Goal: Information Seeking & Learning: Learn about a topic

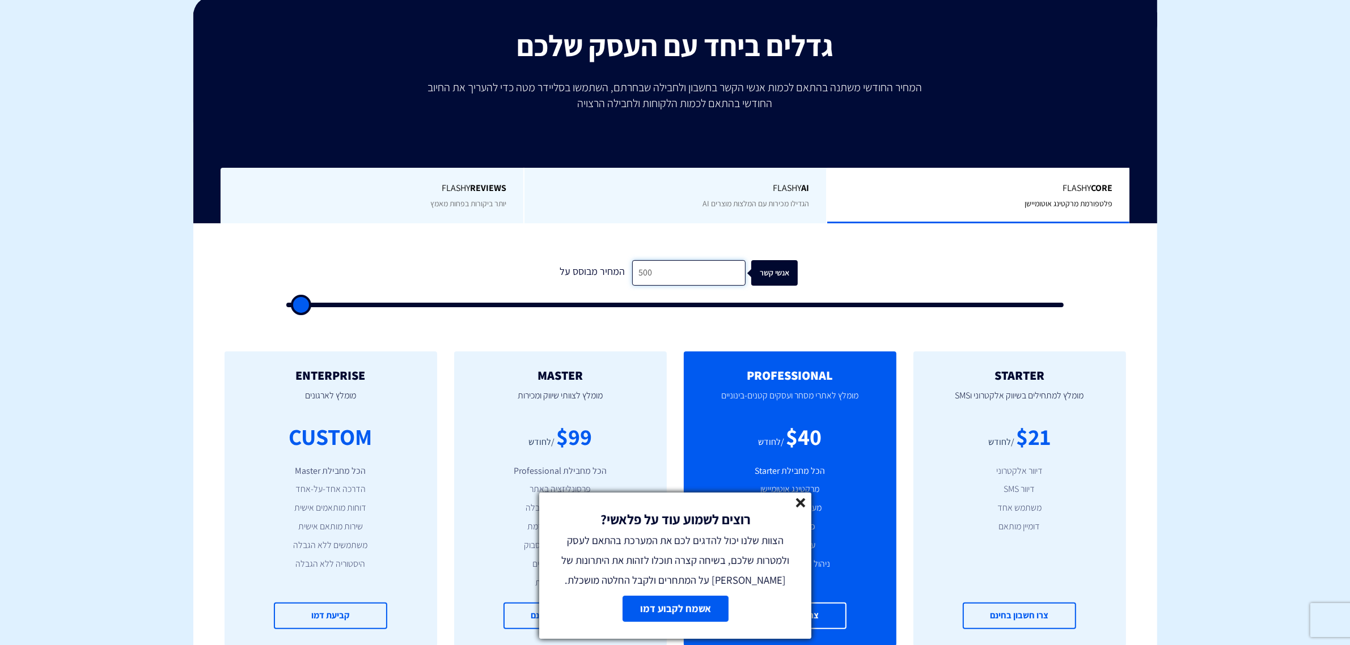
click at [679, 276] on input "500" at bounding box center [688, 273] width 113 height 26
type input "1"
type input "500"
type input "10"
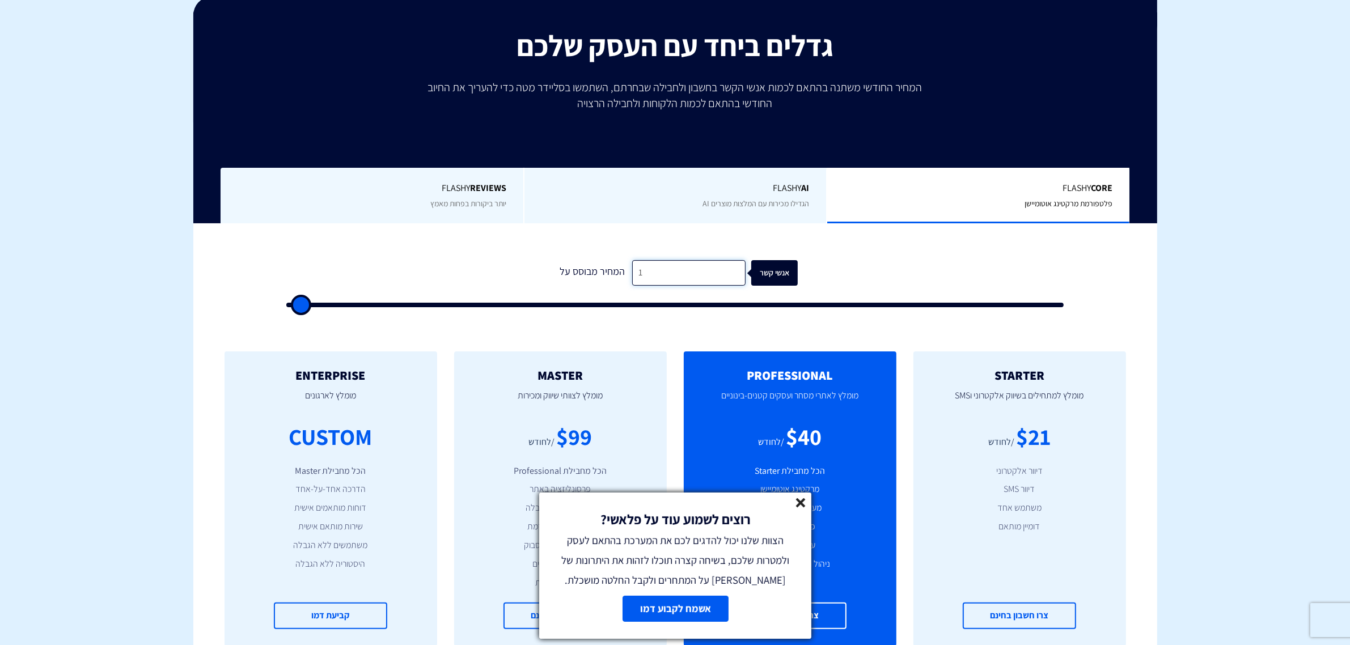
type input "500"
type input "107"
type input "500"
type input "1,079"
type input "1000"
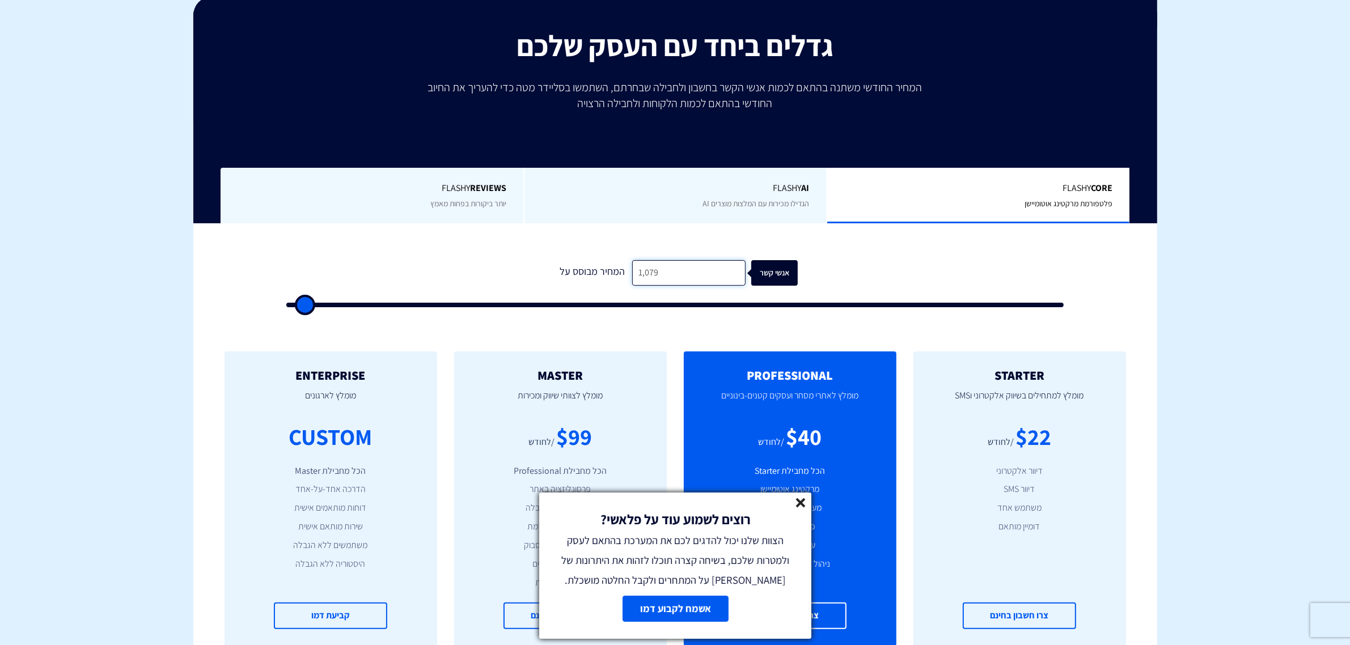
type input "10,793"
type input "11000"
type input "107,933"
type input "100000"
type input "107,933"
